Goal: Transaction & Acquisition: Purchase product/service

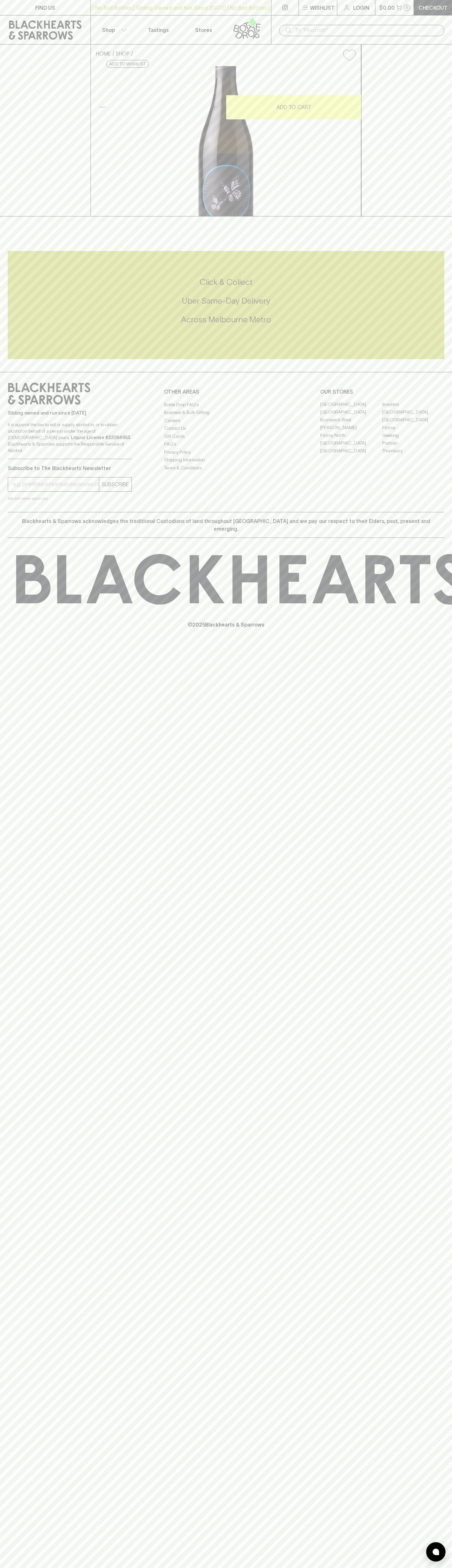
click at [445, 1321] on div "FIND US | No Bad Bottles | Sibling Owned and Run Since 2006 | No Bad Bottles | …" at bounding box center [226, 784] width 452 height 1568
click at [200, 1567] on html "FIND US | No Bad Bottles | Sibling Owned and Run Since 2006 | No Bad Bottles | …" at bounding box center [226, 784] width 452 height 1568
click at [20, 512] on div "Sibling owned and run since 2006 It is against the law to sell or supply alcoho…" at bounding box center [226, 442] width 452 height 140
